Goal: Submit feedback/report problem

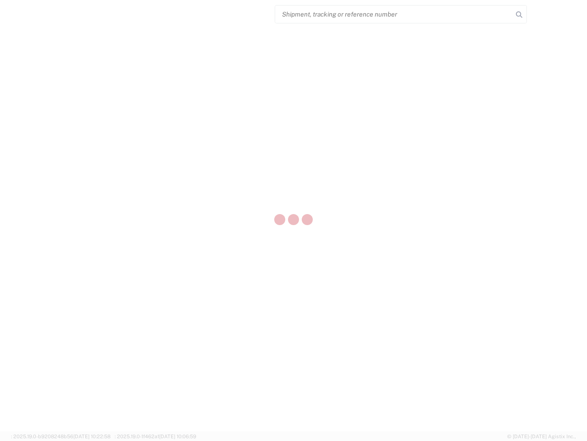
select select "US"
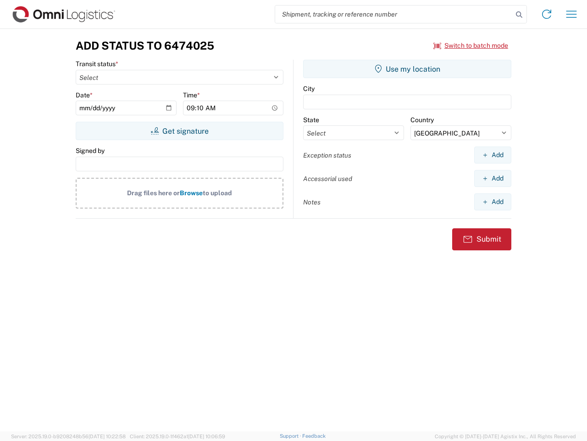
click at [394, 14] on input "search" at bounding box center [394, 14] width 238 height 17
click at [519, 15] on icon at bounding box center [519, 14] width 13 height 13
click at [547, 14] on icon at bounding box center [547, 14] width 15 height 15
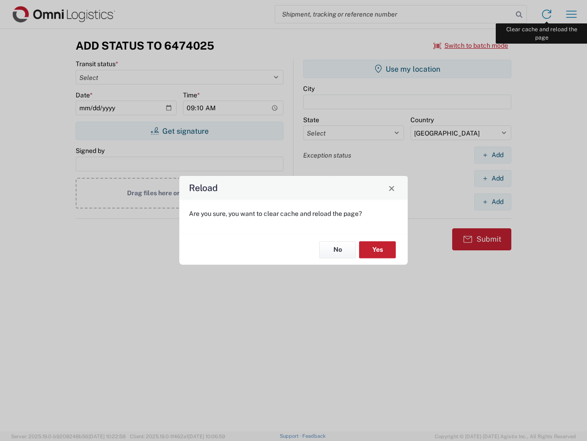
click at [572, 14] on div "Reload Are you sure, you want to clear cache and reload the page? No Yes" at bounding box center [293, 220] width 587 height 441
click at [471, 45] on div "Reload Are you sure, you want to clear cache and reload the page? No Yes" at bounding box center [293, 220] width 587 height 441
click at [179, 131] on div "Reload Are you sure, you want to clear cache and reload the page? No Yes" at bounding box center [293, 220] width 587 height 441
click at [408, 69] on div "Reload Are you sure, you want to clear cache and reload the page? No Yes" at bounding box center [293, 220] width 587 height 441
click at [493, 155] on div "Reload Are you sure, you want to clear cache and reload the page? No Yes" at bounding box center [293, 220] width 587 height 441
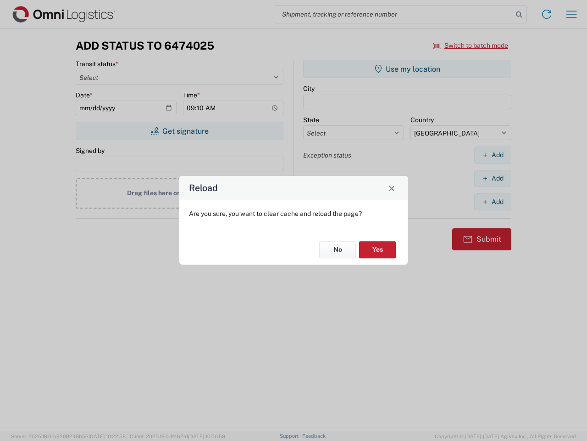
click at [493, 178] on div "Reload Are you sure, you want to clear cache and reload the page? No Yes" at bounding box center [293, 220] width 587 height 441
click at [493, 201] on div "Reload Are you sure, you want to clear cache and reload the page? No Yes" at bounding box center [293, 220] width 587 height 441
